Goal: Information Seeking & Learning: Learn about a topic

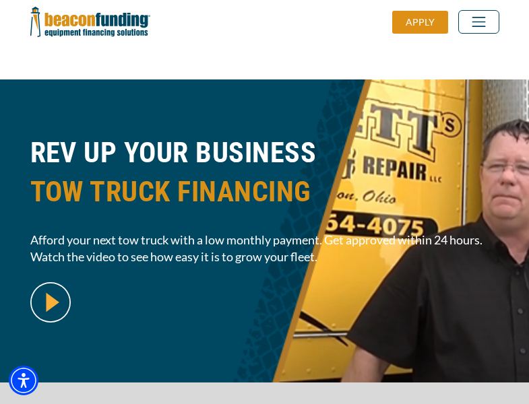
scroll to position [329, 0]
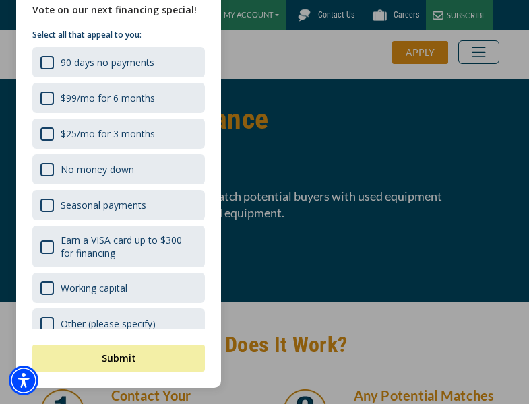
scroll to position [495, 0]
